Goal: Information Seeking & Learning: Learn about a topic

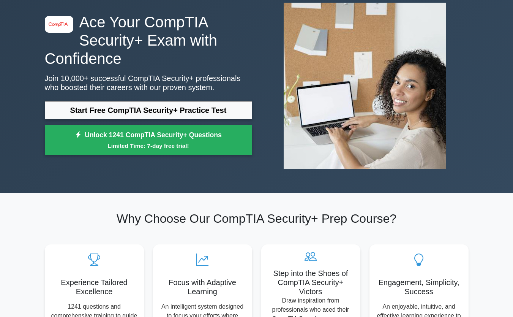
scroll to position [50, 0]
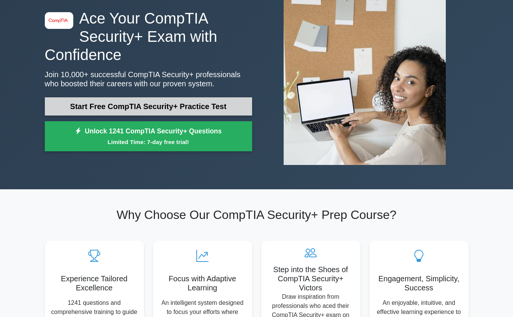
click at [249, 100] on link "Start Free CompTIA Security+ Practice Test" at bounding box center [149, 106] width 208 height 18
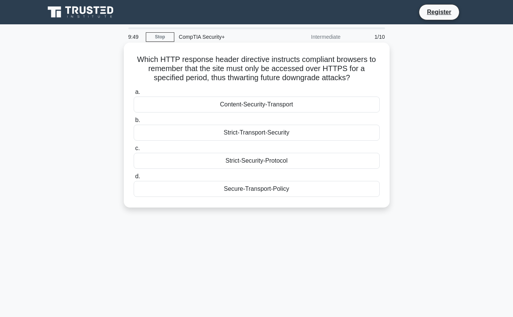
click at [284, 197] on div "Secure-Transport-Policy" at bounding box center [257, 189] width 246 height 16
click at [134, 179] on input "d. Secure-Transport-Policy" at bounding box center [134, 176] width 0 height 5
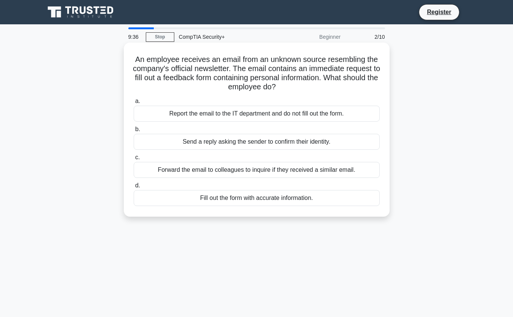
click at [353, 119] on div "Report the email to the IT department and do not fill out the form." at bounding box center [257, 114] width 246 height 16
click at [134, 104] on input "a. Report the email to the IT department and do not fill out the form." at bounding box center [134, 101] width 0 height 5
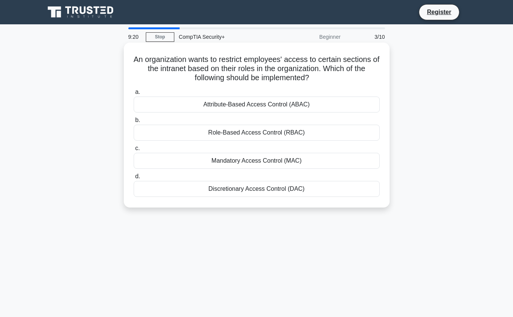
click at [333, 137] on div "Role-Based Access Control (RBAC)" at bounding box center [257, 133] width 246 height 16
click at [134, 123] on input "b. Role-Based Access Control (RBAC)" at bounding box center [134, 120] width 0 height 5
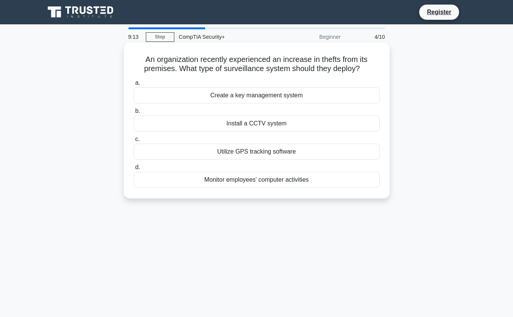
click at [351, 127] on div "Install a CCTV system" at bounding box center [257, 124] width 246 height 16
click at [134, 114] on input "b. Install a CCTV system" at bounding box center [134, 111] width 0 height 5
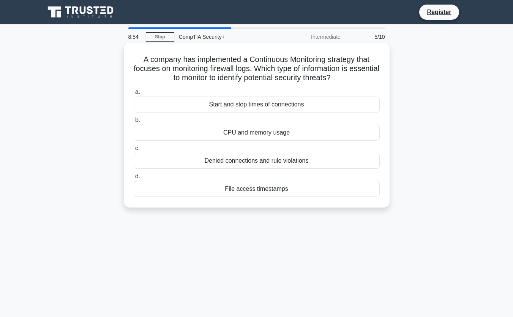
click at [310, 195] on div "File access timestamps" at bounding box center [257, 189] width 246 height 16
click at [134, 179] on input "d. File access timestamps" at bounding box center [134, 176] width 0 height 5
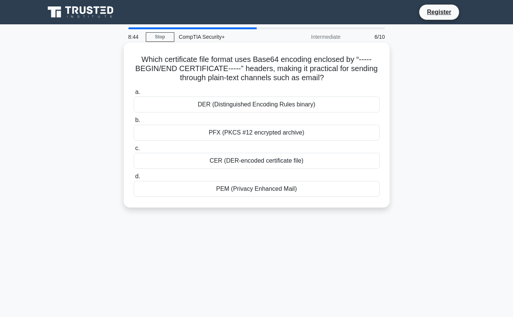
click at [339, 168] on div "CER (DER-encoded certificate file)" at bounding box center [257, 161] width 246 height 16
click at [134, 151] on input "c. CER (DER-encoded certificate file)" at bounding box center [134, 148] width 0 height 5
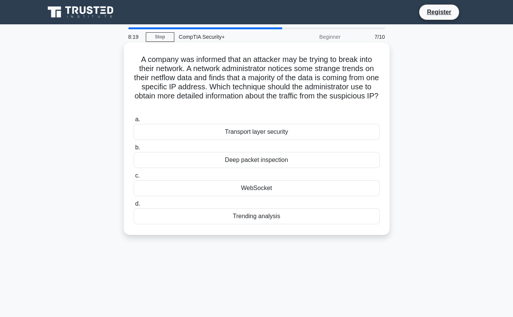
click at [327, 168] on div "Deep packet inspection" at bounding box center [257, 160] width 246 height 16
click at [134, 150] on input "b. Deep packet inspection" at bounding box center [134, 147] width 0 height 5
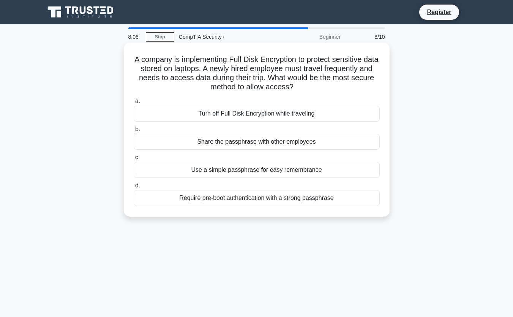
click at [330, 206] on div "Require pre-boot authentication with a strong passphrase" at bounding box center [257, 198] width 246 height 16
click at [134, 188] on input "d. Require pre-boot authentication with a strong passphrase" at bounding box center [134, 185] width 0 height 5
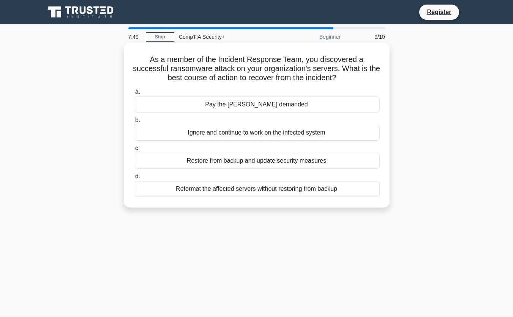
click at [338, 169] on div "Restore from backup and update security measures" at bounding box center [257, 161] width 246 height 16
click at [134, 151] on input "c. Restore from backup and update security measures" at bounding box center [134, 148] width 0 height 5
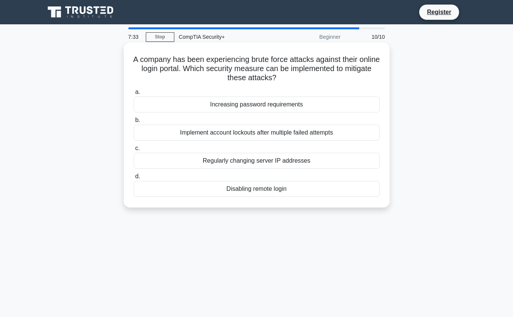
click at [329, 168] on div "Regularly changing server IP addresses" at bounding box center [257, 161] width 246 height 16
click at [134, 151] on input "c. Regularly changing server IP addresses" at bounding box center [134, 148] width 0 height 5
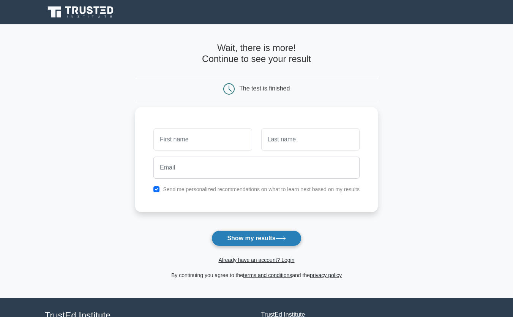
click at [263, 244] on button "Show my results" at bounding box center [257, 238] width 90 height 16
click at [284, 236] on button "Show my results" at bounding box center [257, 238] width 90 height 16
click at [277, 239] on button "Show my results" at bounding box center [257, 238] width 90 height 16
click at [278, 239] on button "Show my results" at bounding box center [257, 238] width 90 height 16
